Goal: Information Seeking & Learning: Learn about a topic

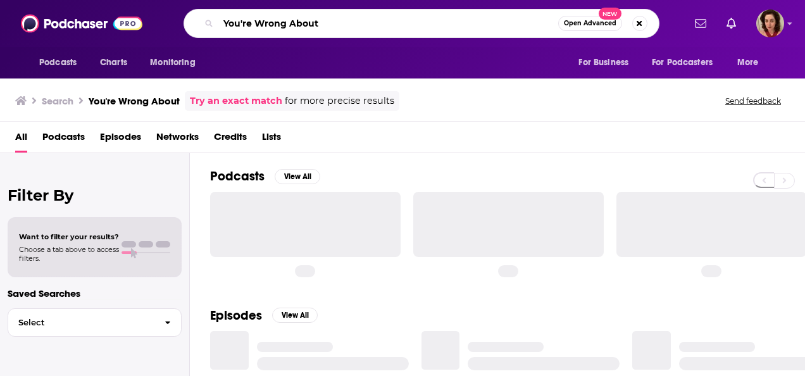
drag, startPoint x: 326, startPoint y: 18, endPoint x: 181, endPoint y: 17, distance: 145.5
click at [181, 17] on div "You're Wrong About Open Advanced New" at bounding box center [421, 23] width 525 height 29
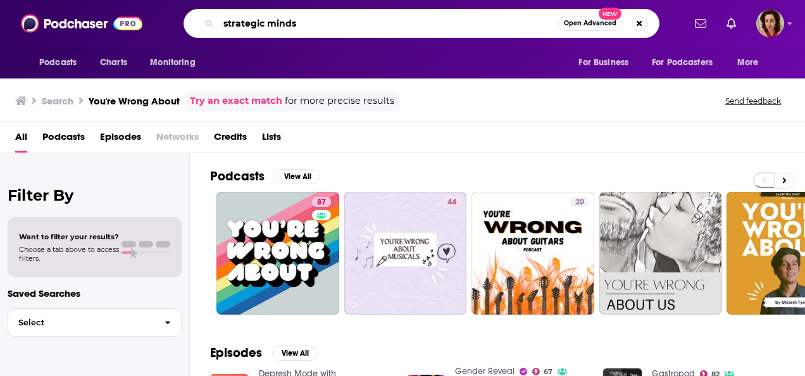
type input "strategic minds"
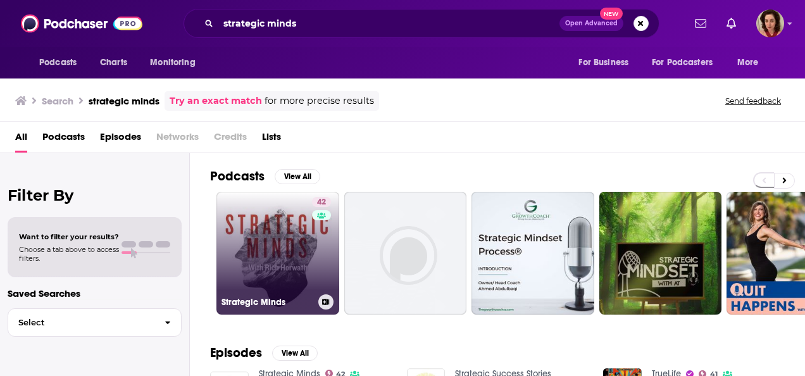
click at [287, 239] on link "42 Strategic Minds" at bounding box center [277, 253] width 123 height 123
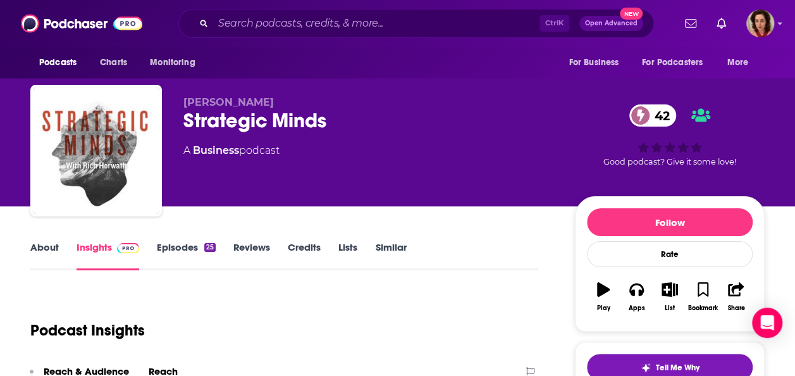
click at [299, 241] on link "Credits" at bounding box center [304, 255] width 33 height 29
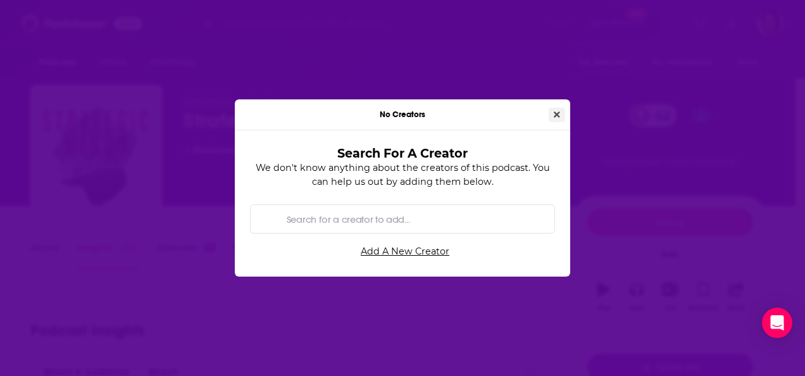
click at [556, 114] on icon "Close" at bounding box center [557, 114] width 6 height 6
